Goal: Information Seeking & Learning: Learn about a topic

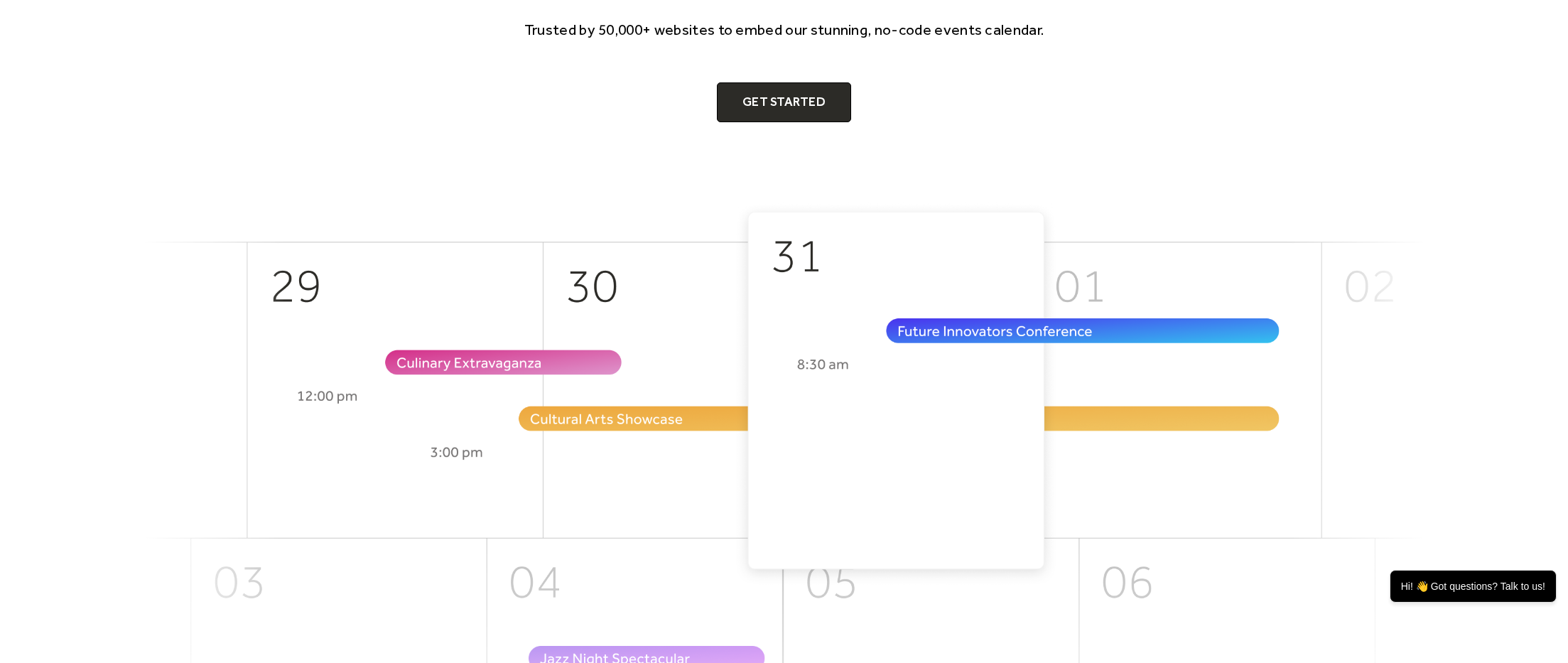
scroll to position [265, 0]
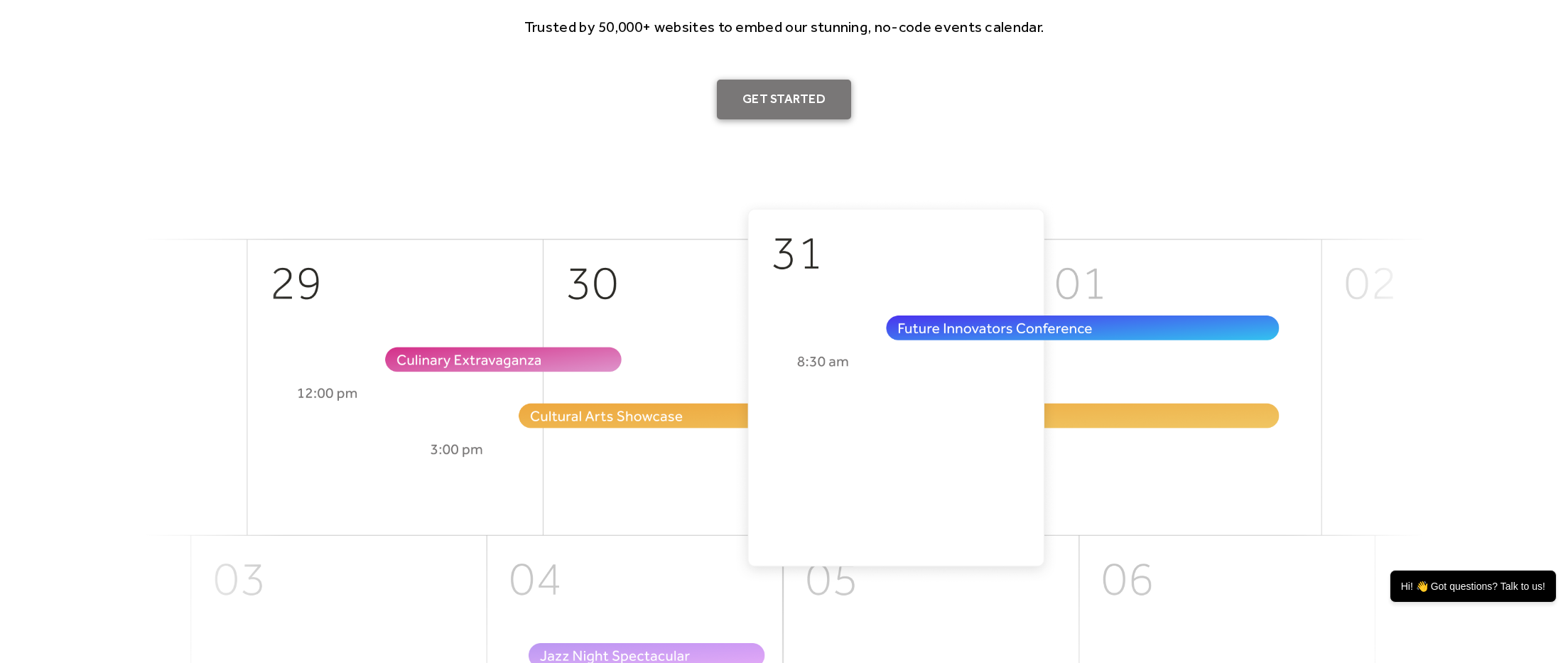
click at [756, 110] on link "Get Started" at bounding box center [784, 100] width 135 height 39
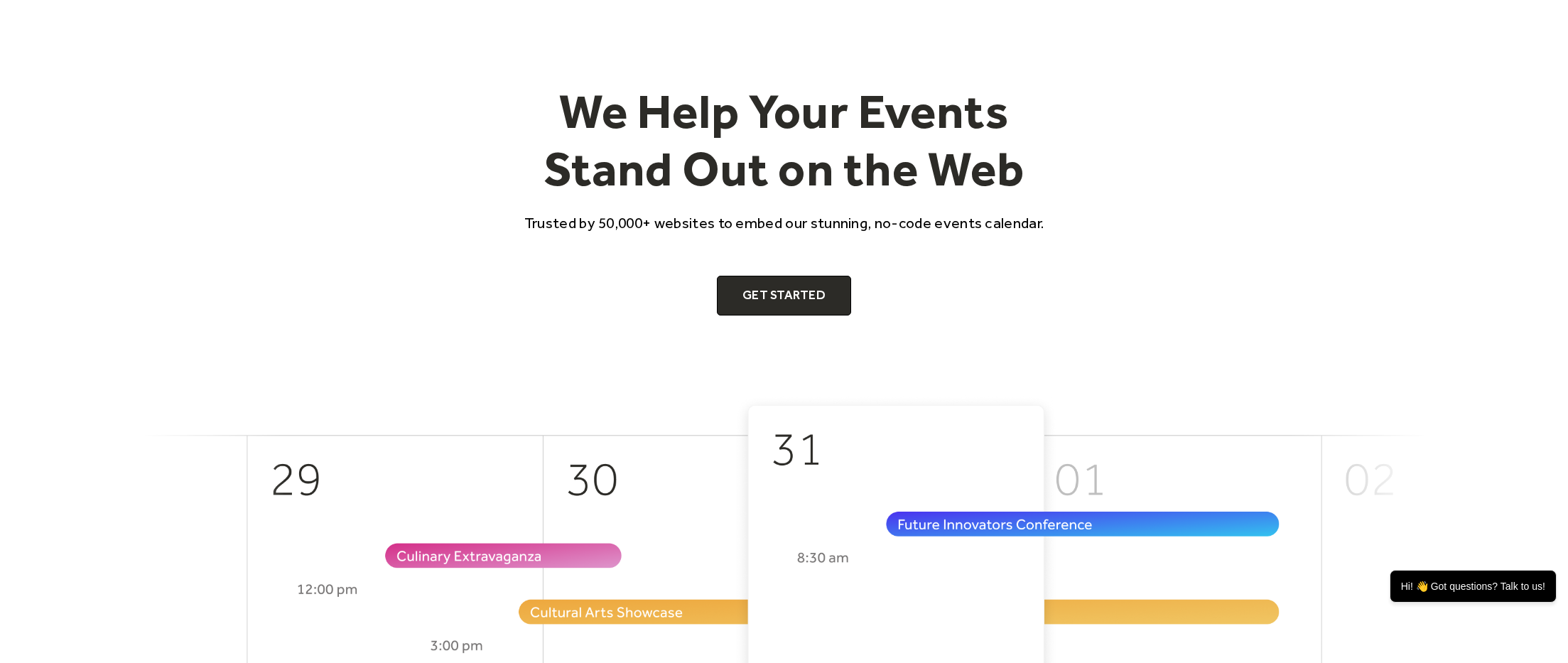
scroll to position [0, 0]
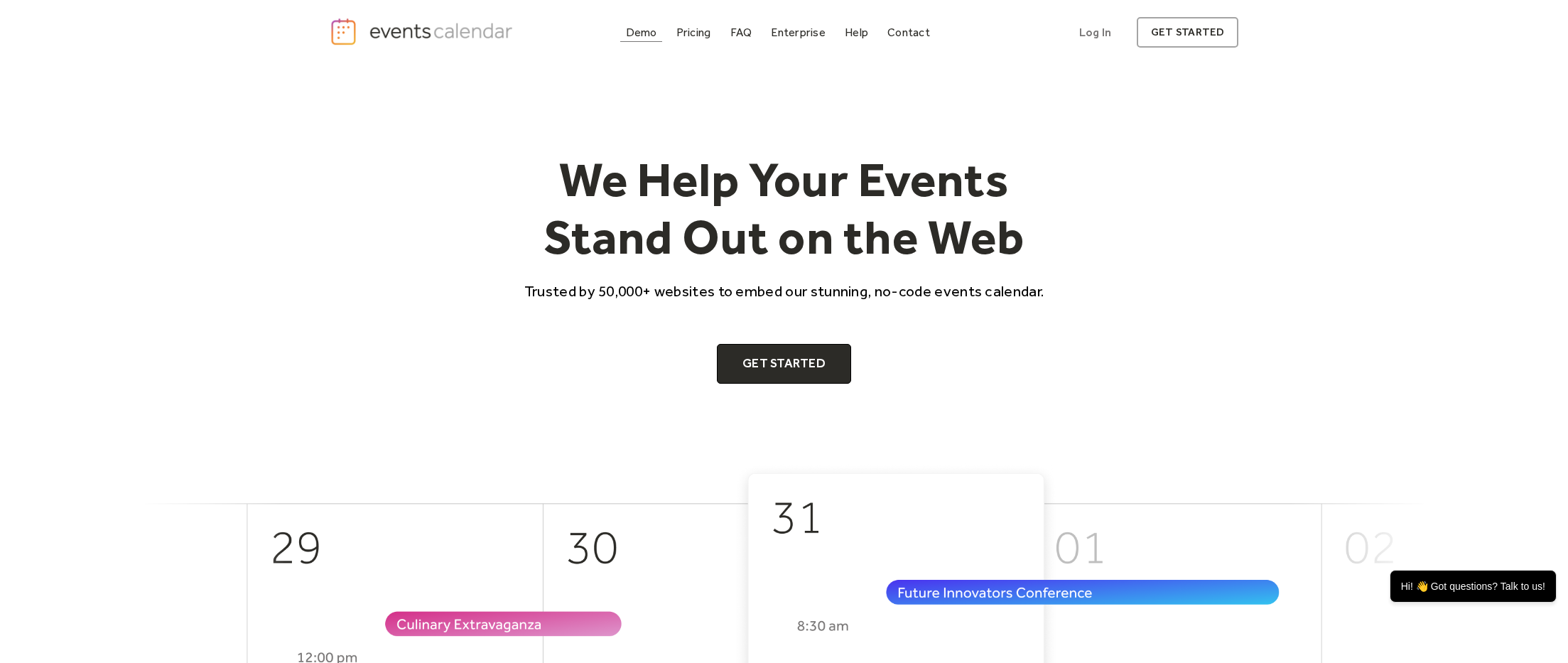
click at [651, 34] on div "Demo" at bounding box center [641, 32] width 31 height 8
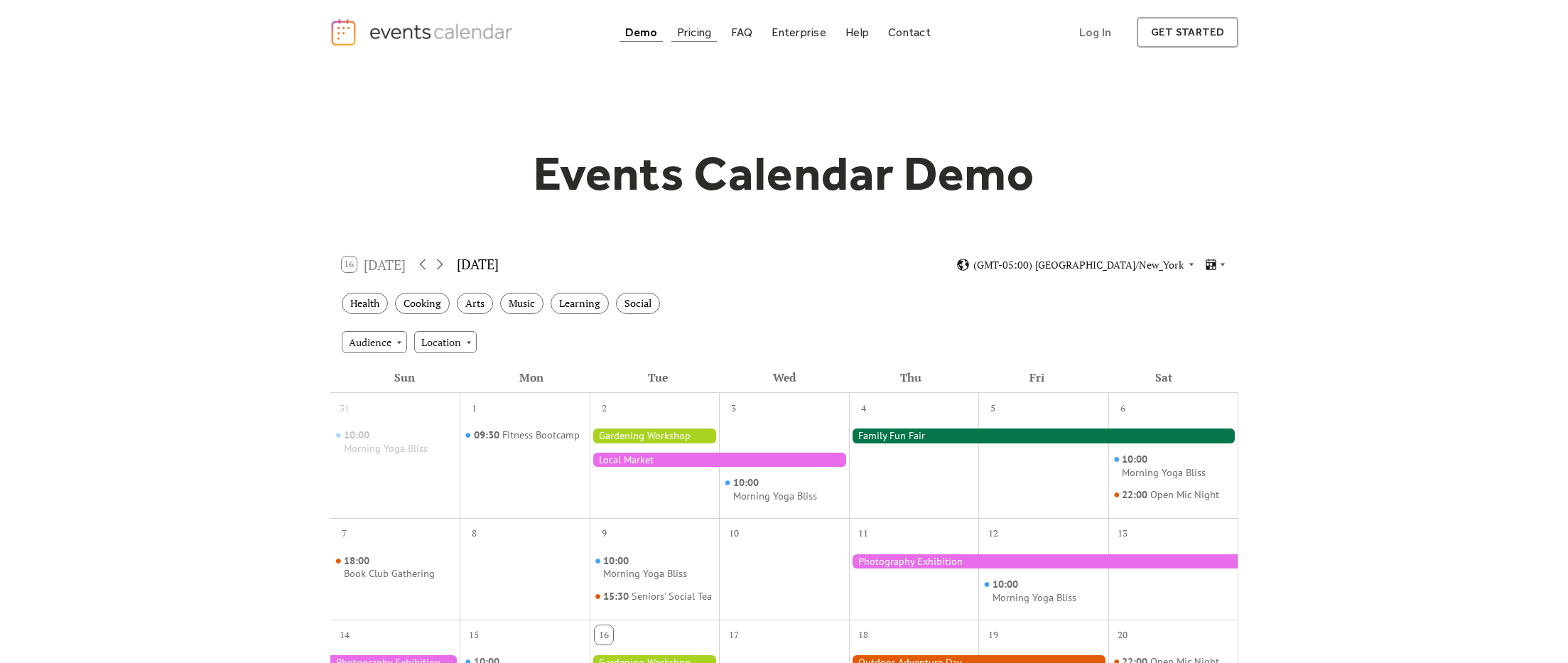
click at [694, 29] on div "Pricing" at bounding box center [694, 32] width 35 height 8
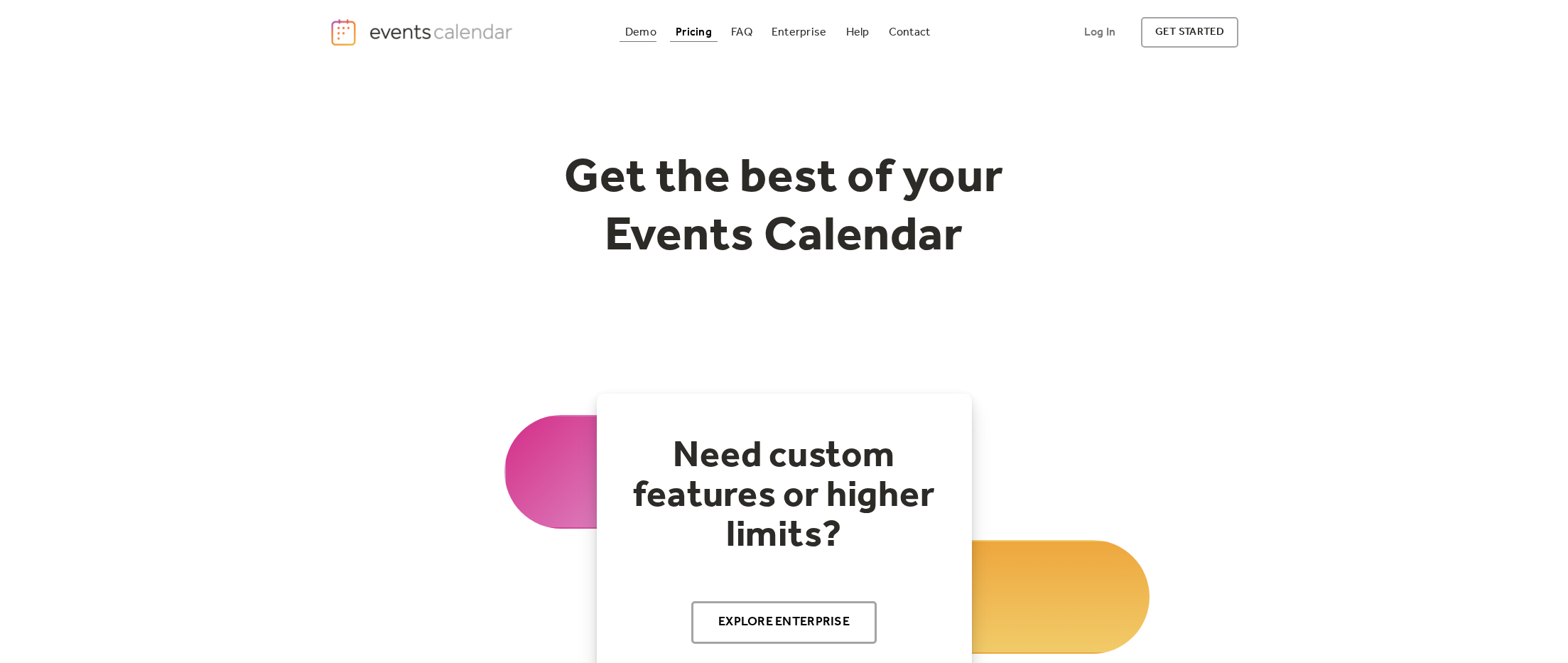
click at [650, 29] on div "Demo" at bounding box center [640, 32] width 31 height 8
